Goal: Information Seeking & Learning: Learn about a topic

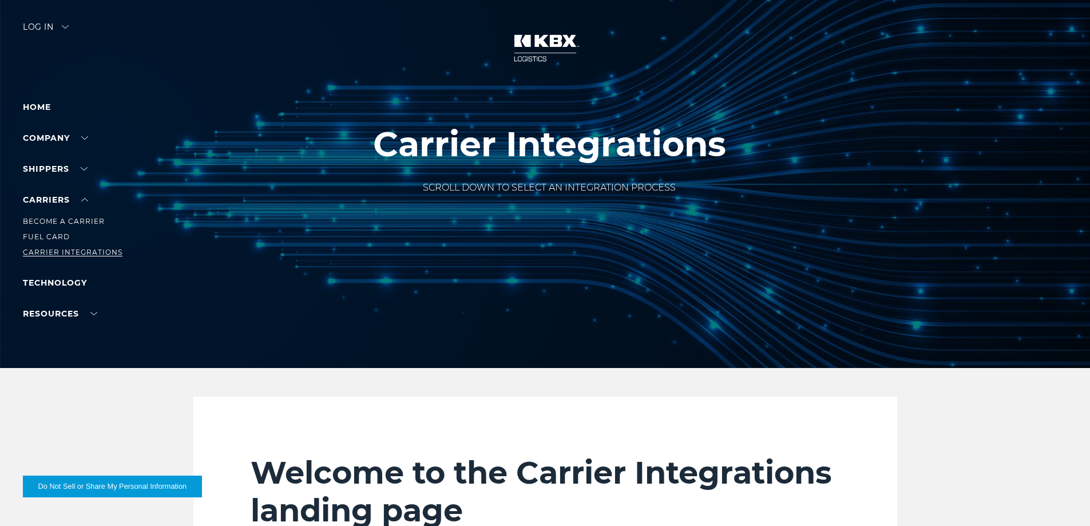
click at [41, 254] on link "Carrier Integrations" at bounding box center [73, 252] width 100 height 9
click at [42, 176] on link "Careers" at bounding box center [42, 174] width 38 height 9
